Goal: Transaction & Acquisition: Obtain resource

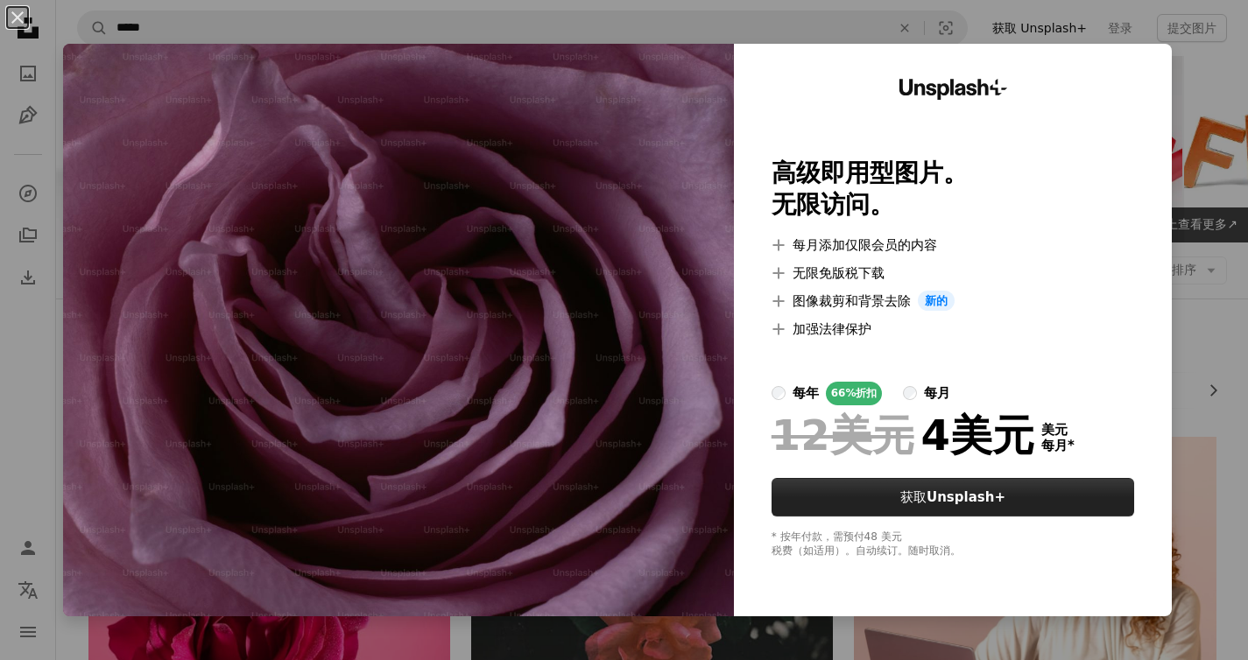
scroll to position [1469, 0]
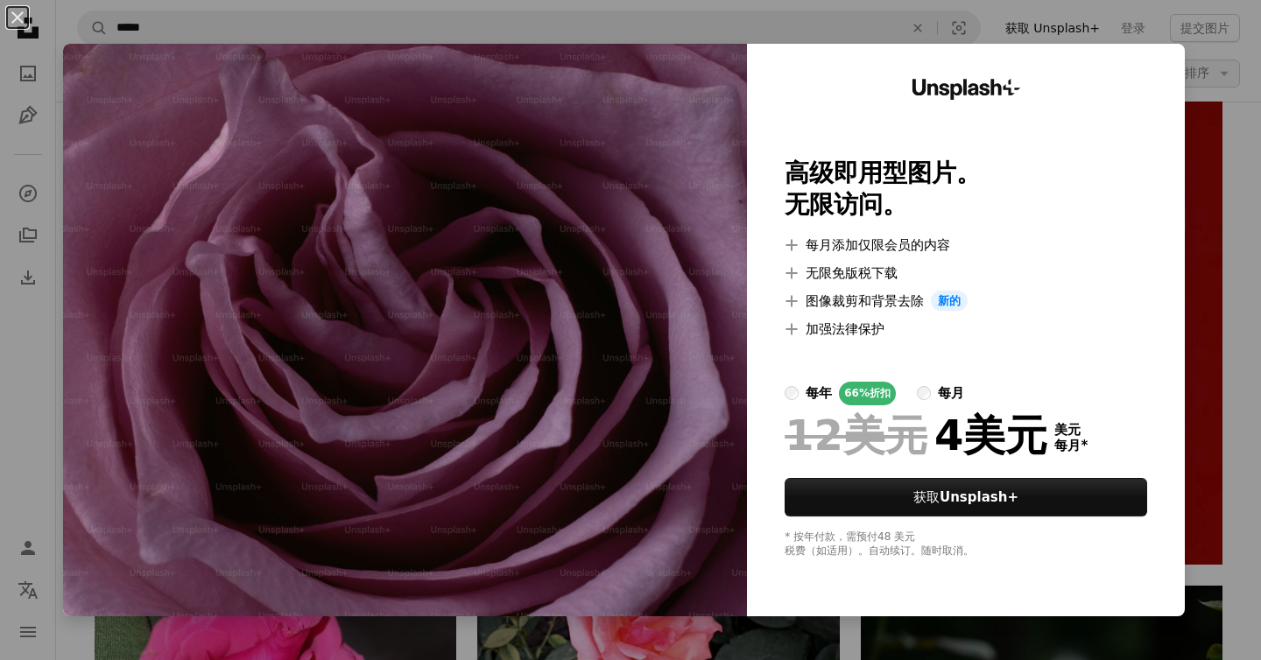
click at [1203, 67] on div "An X shape Unsplash+ 高级即用型图片。 无限访问。 A plus sign 每月添加仅限会员的内容 A plus sign 无限免版税下载…" at bounding box center [630, 330] width 1261 height 660
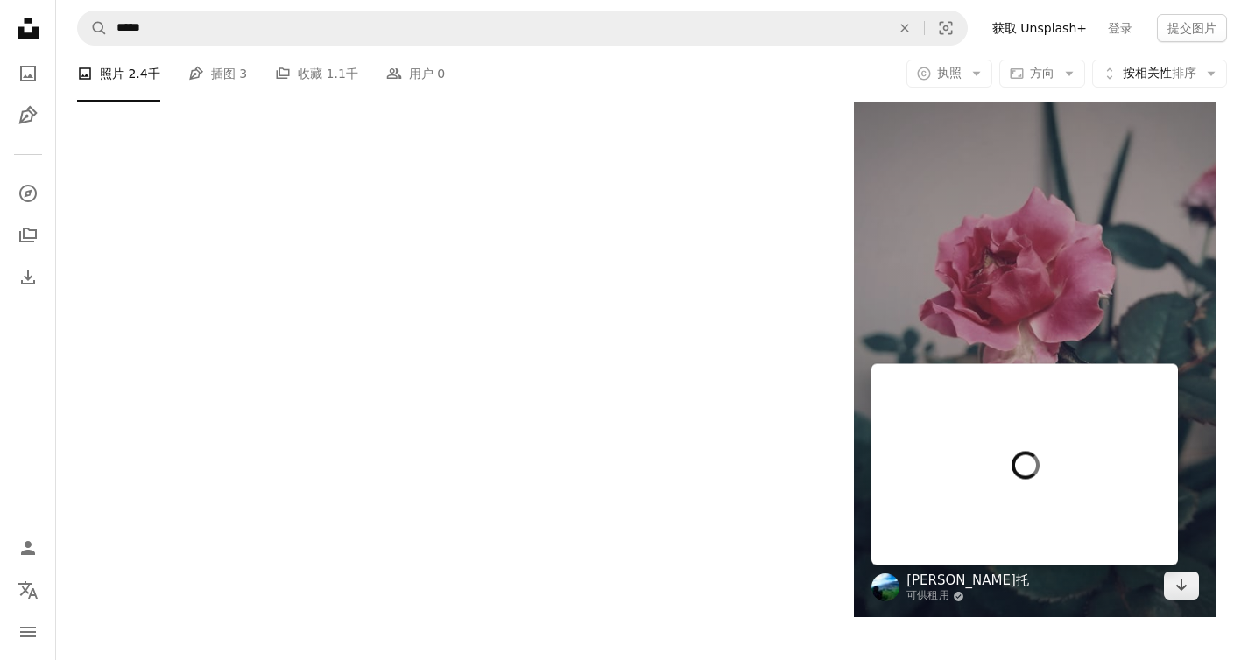
scroll to position [3745, 0]
